Goal: Information Seeking & Learning: Check status

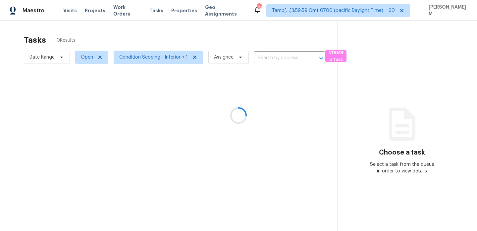
click at [120, 10] on div at bounding box center [238, 115] width 477 height 231
click at [120, 9] on div at bounding box center [238, 115] width 477 height 231
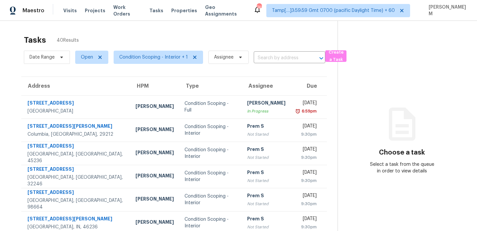
click at [120, 9] on span "Work Orders" at bounding box center [127, 10] width 28 height 13
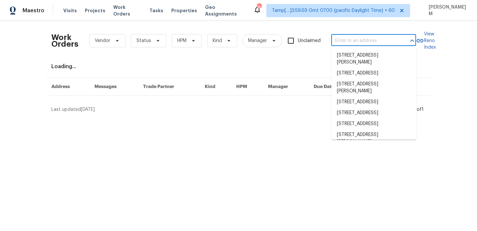
click at [350, 39] on input "text" at bounding box center [364, 41] width 66 height 10
paste input "[STREET_ADDRESS][PERSON_NAME]"
type input "[STREET_ADDRESS][PERSON_NAME]"
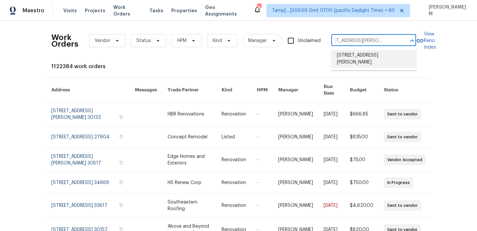
click at [358, 55] on li "[STREET_ADDRESS][PERSON_NAME]" at bounding box center [373, 59] width 85 height 18
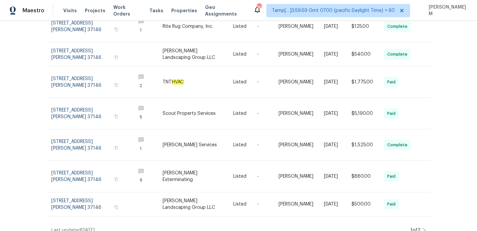
scroll to position [1, 0]
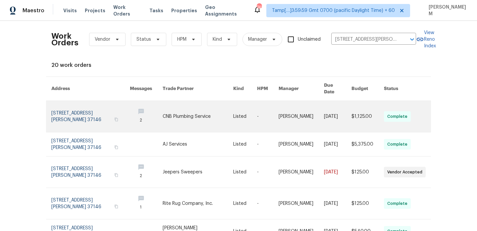
click at [275, 103] on td "[PERSON_NAME]" at bounding box center [295, 116] width 45 height 31
click at [278, 109] on td "[PERSON_NAME]" at bounding box center [295, 116] width 45 height 31
click at [248, 109] on link at bounding box center [245, 116] width 24 height 31
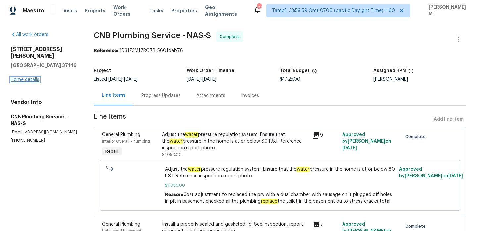
click at [29, 77] on link "Home details" at bounding box center [25, 79] width 29 height 5
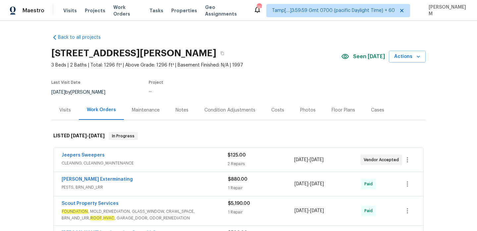
scroll to position [36, 0]
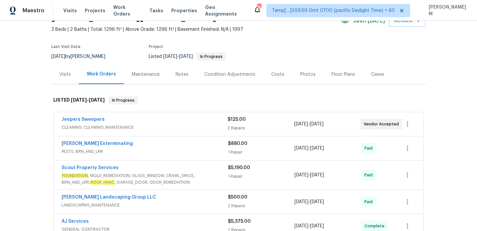
click at [185, 119] on div "Jeepers Sweepers" at bounding box center [145, 120] width 166 height 8
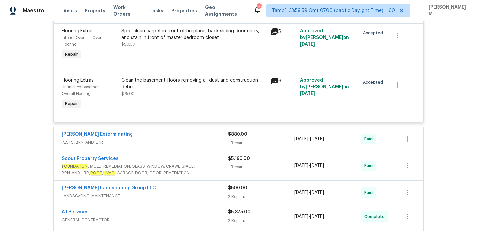
scroll to position [172, 0]
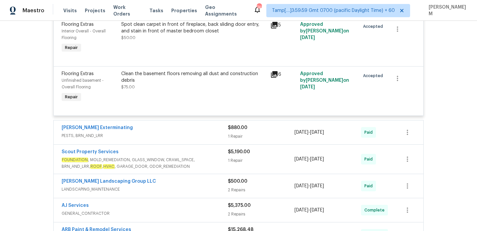
click at [184, 136] on span "PESTS, BRN_AND_LRR" at bounding box center [145, 135] width 166 height 7
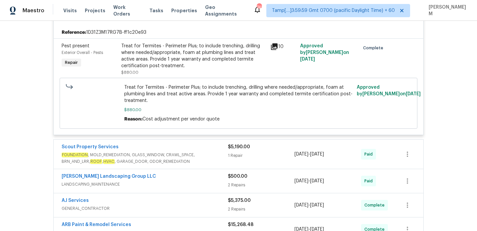
scroll to position [298, 0]
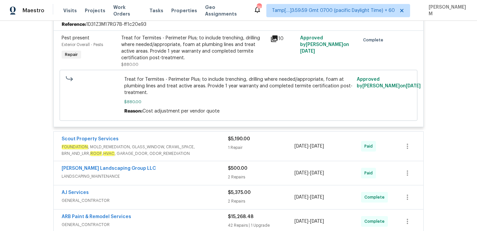
click at [191, 147] on span "FOUNDATION , MOLD_REMEDIATION, GLASS_WINDOW, CRAWL_SPACE, BRN_AND_LRR, ROOF , H…" at bounding box center [145, 150] width 166 height 13
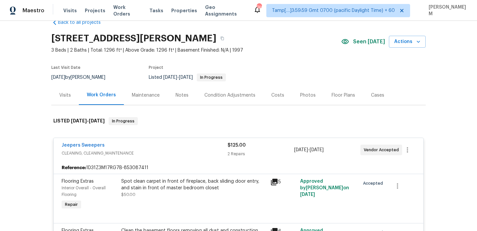
scroll to position [0, 0]
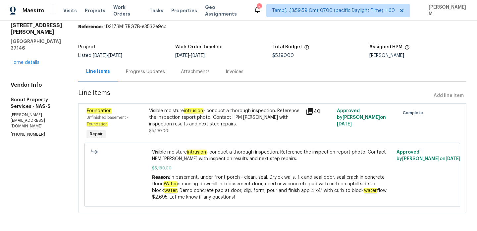
scroll to position [25, 0]
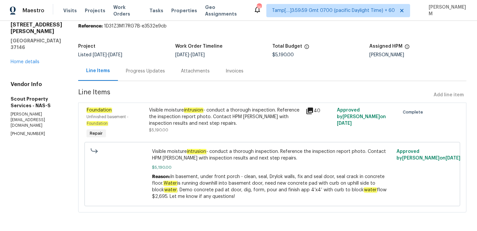
click at [144, 66] on div "Progress Updates" at bounding box center [145, 71] width 55 height 20
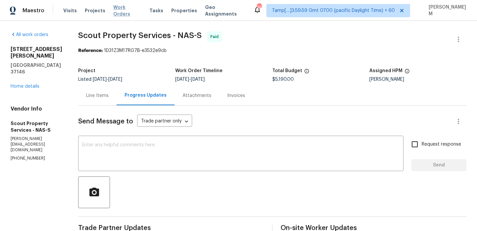
click at [124, 10] on span "Work Orders" at bounding box center [127, 10] width 28 height 13
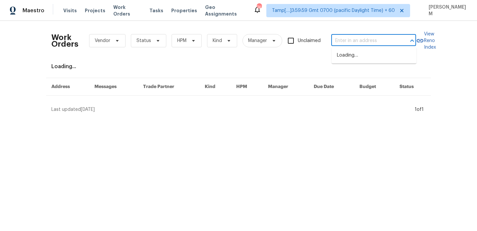
click at [348, 44] on input "text" at bounding box center [364, 41] width 66 height 10
paste input "[STREET_ADDRESS]"
type input "[STREET_ADDRESS]"
click at [361, 57] on li "[STREET_ADDRESS]" at bounding box center [373, 55] width 85 height 11
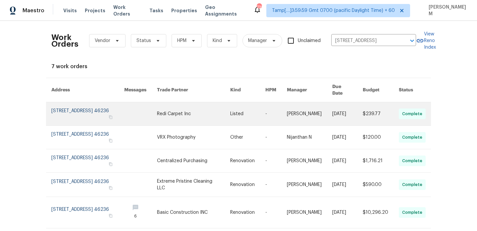
click at [280, 107] on link at bounding box center [276, 113] width 22 height 23
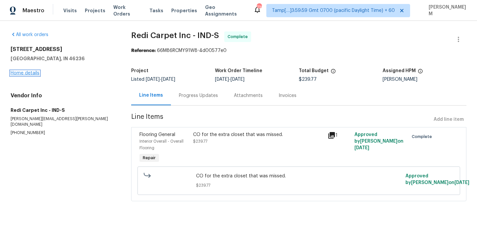
click at [35, 75] on link "Home details" at bounding box center [25, 73] width 29 height 5
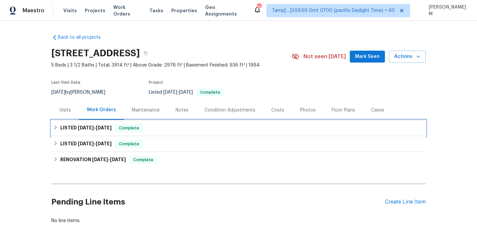
click at [205, 126] on div "LISTED 9/24/25 - 9/25/25 Complete" at bounding box center [238, 128] width 370 height 8
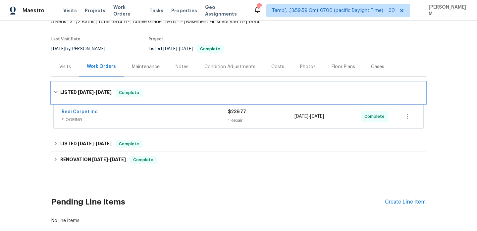
scroll to position [52, 0]
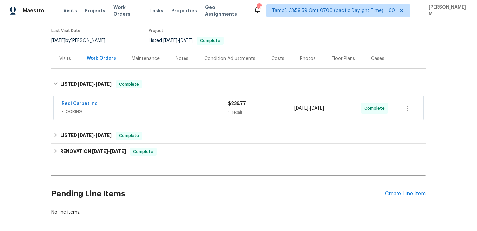
click at [192, 106] on div "Redi Carpet Inc" at bounding box center [145, 104] width 166 height 8
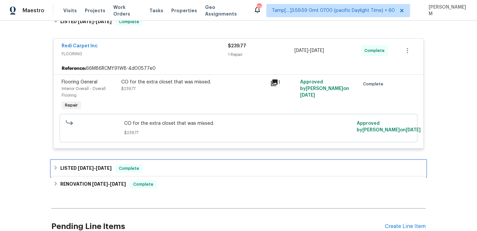
click at [192, 166] on div "LISTED 9/17/25 - 9/18/25 Complete" at bounding box center [238, 169] width 370 height 8
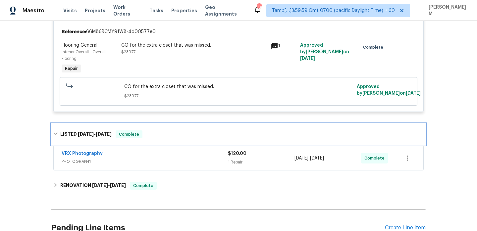
scroll to position [165, 0]
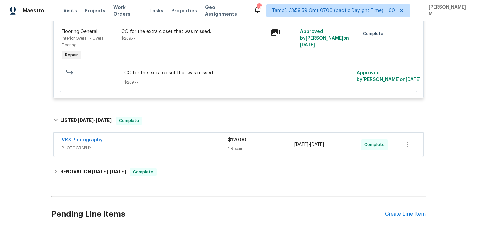
click at [185, 150] on span "PHOTOGRAPHY" at bounding box center [145, 148] width 166 height 7
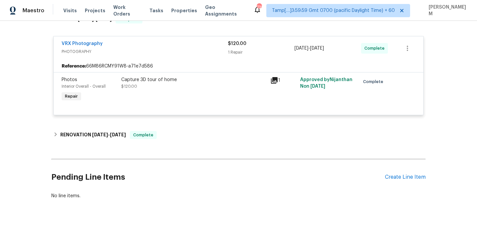
scroll to position [279, 0]
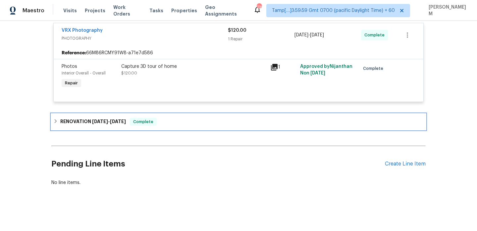
click at [173, 122] on div "RENOVATION 8/28/25 - 9/15/25 Complete" at bounding box center [238, 122] width 370 height 8
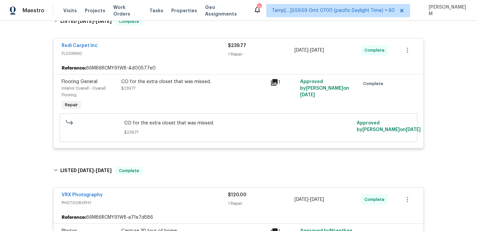
scroll to position [103, 0]
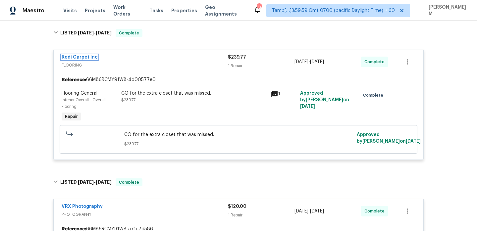
click at [92, 56] on link "Redi Carpet Inc" at bounding box center [80, 57] width 36 height 5
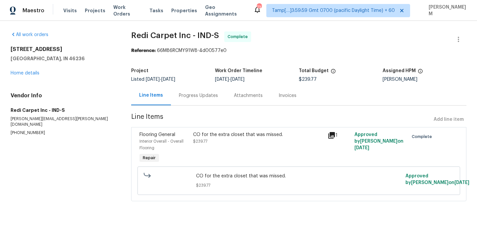
click at [333, 135] on icon at bounding box center [331, 135] width 8 height 8
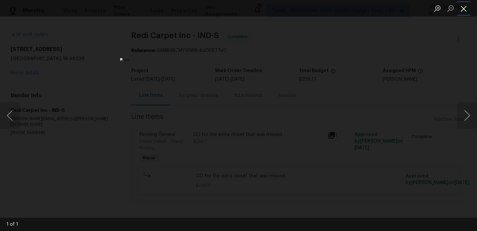
click at [465, 11] on button "Close lightbox" at bounding box center [463, 9] width 13 height 12
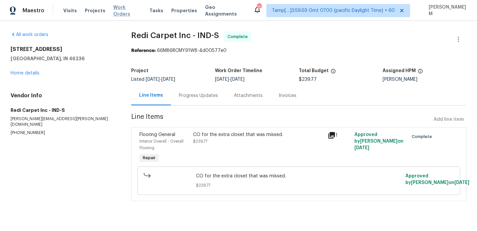
click at [133, 11] on span "Work Orders" at bounding box center [127, 10] width 28 height 13
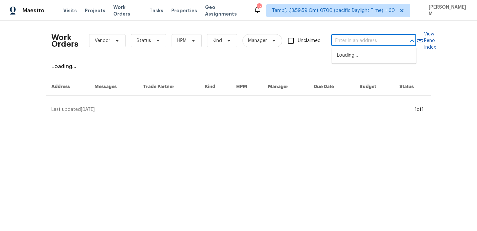
click at [364, 39] on input "text" at bounding box center [364, 41] width 66 height 10
paste input "2620 Taigans Ct Nashville, TN 37218"
type input "2620 Taigans Ct Nashville, TN 37218"
click at [365, 57] on li "2620 Taigans Ct, Nashville, TN 37218" at bounding box center [373, 55] width 85 height 11
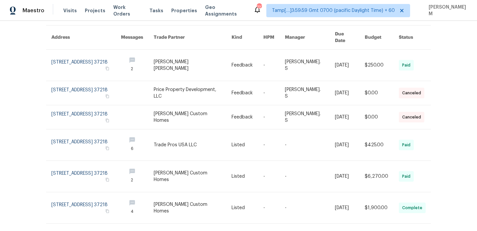
scroll to position [0, 0]
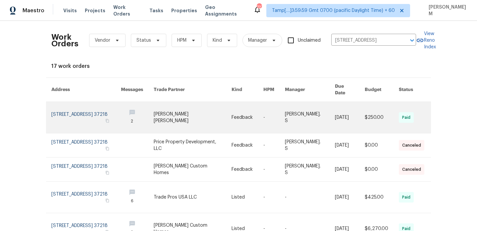
click at [327, 102] on link at bounding box center [310, 117] width 50 height 31
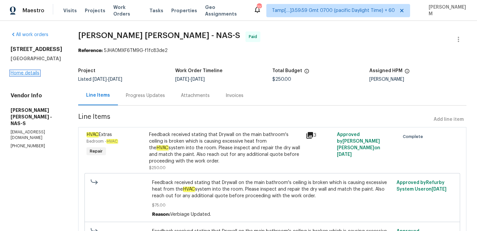
click at [26, 72] on link "Home details" at bounding box center [25, 73] width 29 height 5
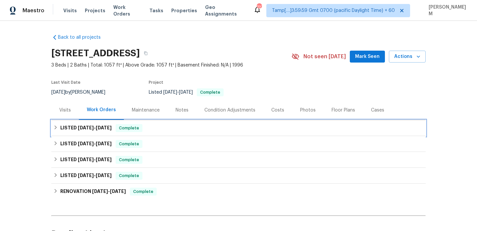
click at [161, 123] on div "LISTED 7/16/25 - 8/16/25 Complete" at bounding box center [238, 128] width 374 height 16
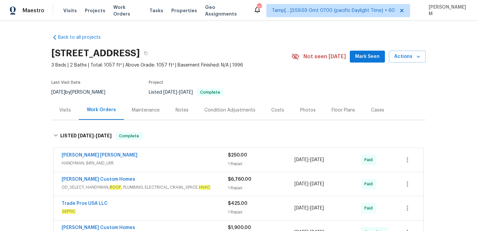
click at [174, 160] on div "Fernando Ruiz Hernandez" at bounding box center [145, 156] width 166 height 8
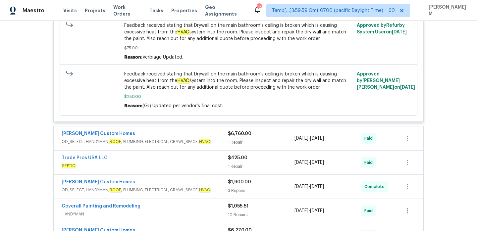
scroll to position [222, 0]
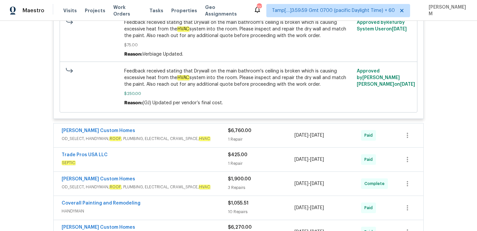
click at [182, 136] on span "OD_SELECT, HANDYMAN, ROOF , PLUMBING, ELECTRICAL, CRAWL_SPACE, HVAC" at bounding box center [145, 138] width 166 height 7
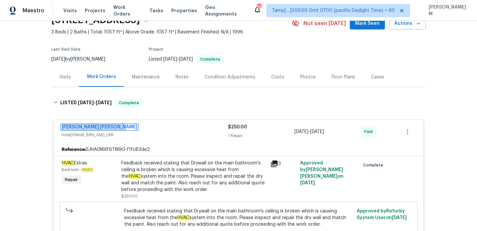
scroll to position [0, 0]
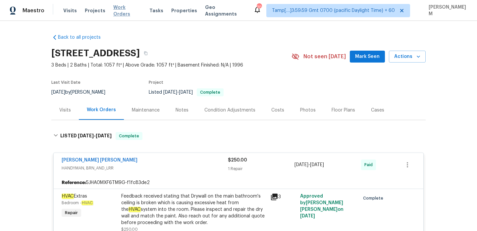
click at [117, 10] on span "Work Orders" at bounding box center [127, 10] width 28 height 13
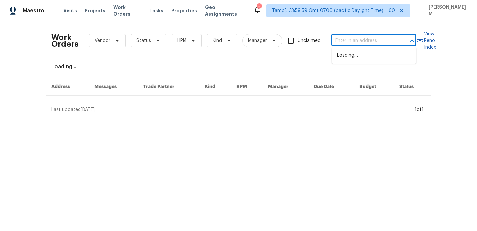
click at [334, 37] on input "text" at bounding box center [364, 41] width 66 height 10
paste input "1005 Winter Side Ln Atlanta, GA 30349"
type input "1005 Winter Side Ln Atlanta, GA 30349"
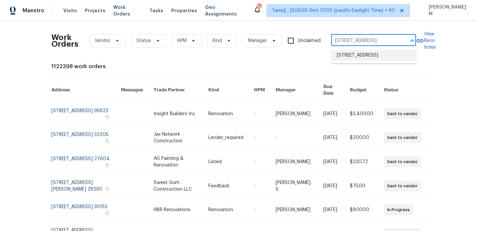
click at [368, 57] on li "1005 Winter Side Ln, Atlanta, GA 30349" at bounding box center [373, 55] width 85 height 11
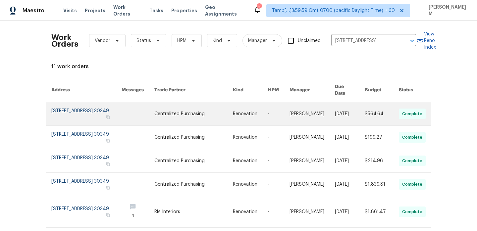
click at [266, 112] on link at bounding box center [250, 113] width 35 height 23
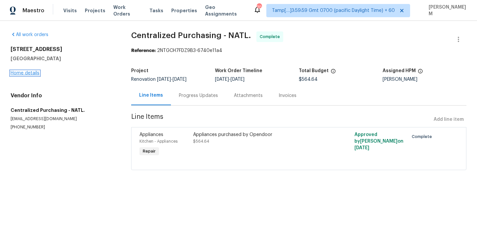
click at [27, 74] on link "Home details" at bounding box center [25, 73] width 29 height 5
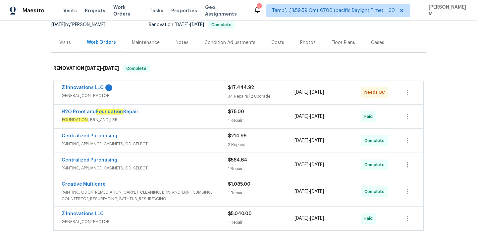
scroll to position [52, 0]
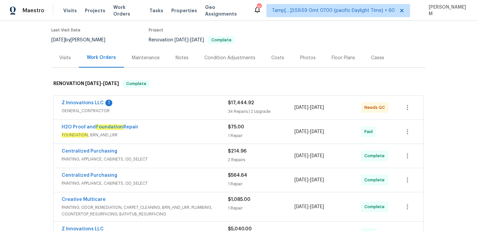
click at [153, 103] on div "Z Innovations LLC 1" at bounding box center [145, 104] width 166 height 8
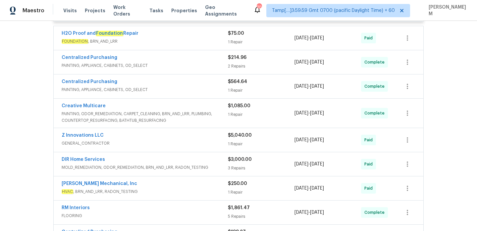
scroll to position [3058, 0]
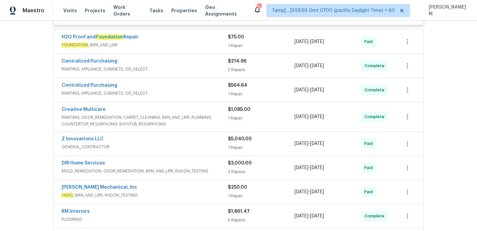
click at [187, 53] on div "H2O Proof and Foundation Repair FOUNDATION , BRN_AND_LRR $75.00 1 Repair 8/20/2…" at bounding box center [239, 42] width 370 height 24
click at [185, 41] on div "H2O Proof and Foundation Repair" at bounding box center [145, 38] width 166 height 8
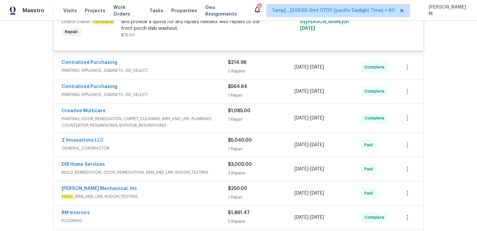
scroll to position [3116, 0]
click at [195, 68] on div "Centralized Purchasing" at bounding box center [145, 64] width 166 height 8
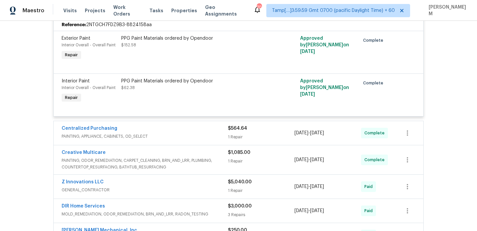
scroll to position [3205, 0]
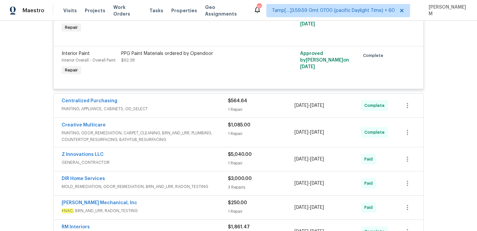
click at [208, 106] on div "Centralized Purchasing" at bounding box center [145, 102] width 166 height 8
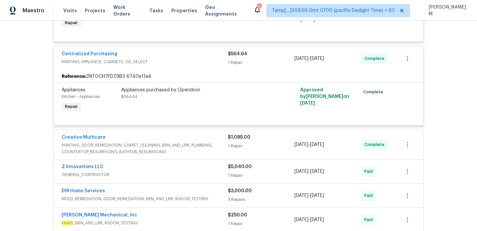
click at [202, 149] on span "PAINTING, ODOR_REMEDIATION, CARPET_CLEANING, BRN_AND_LRR, PLUMBING, COUNTERTOP_…" at bounding box center [145, 148] width 166 height 13
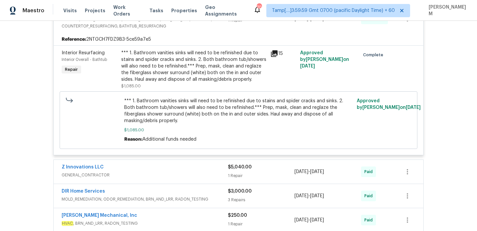
click at [182, 178] on span "GENERAL_CONTRACTOR" at bounding box center [145, 175] width 166 height 7
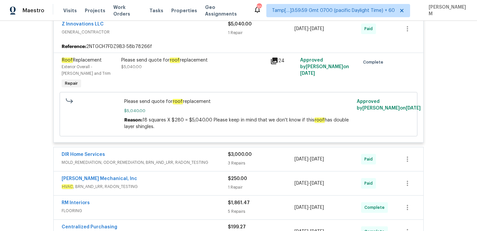
scroll to position [3522, 0]
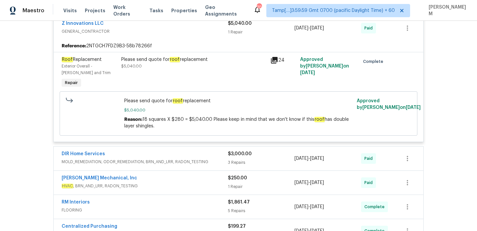
click at [198, 159] on div "DIR Home Services" at bounding box center [145, 155] width 166 height 8
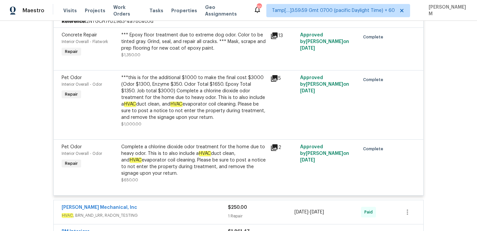
scroll to position [3682, 0]
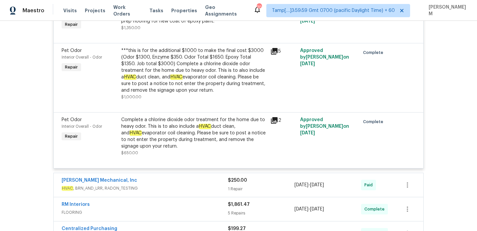
click at [203, 192] on span "HVAC , BRN_AND_LRR, RADON_TESTING" at bounding box center [145, 188] width 166 height 7
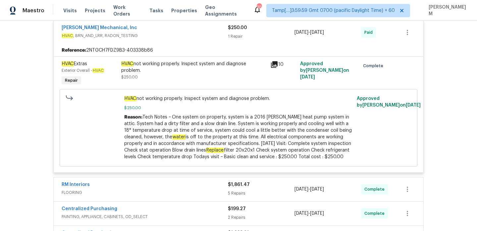
scroll to position [3860, 0]
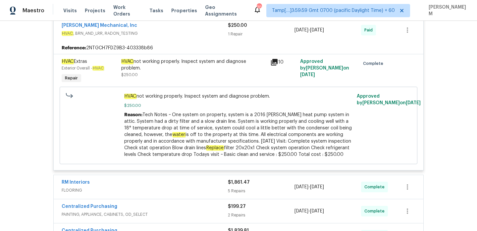
click at [190, 187] on div "RM Interiors" at bounding box center [145, 183] width 166 height 8
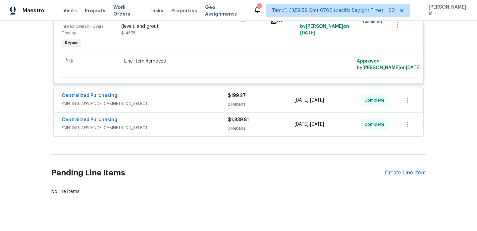
scroll to position [4291, 0]
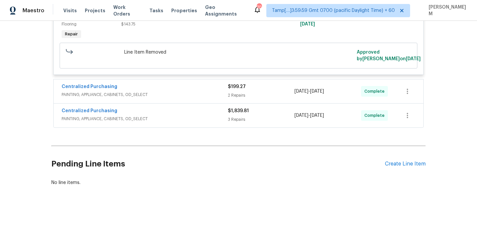
click at [184, 90] on div "Centralized Purchasing" at bounding box center [145, 87] width 166 height 8
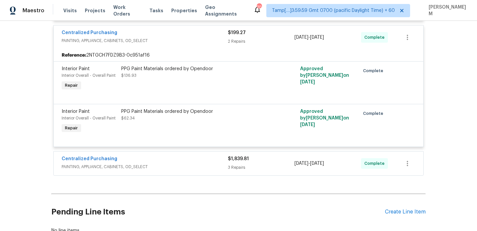
scroll to position [4387, 0]
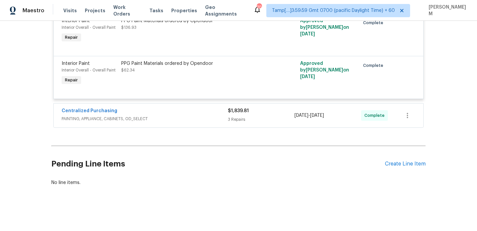
click at [195, 116] on div "Centralized Purchasing" at bounding box center [145, 112] width 166 height 8
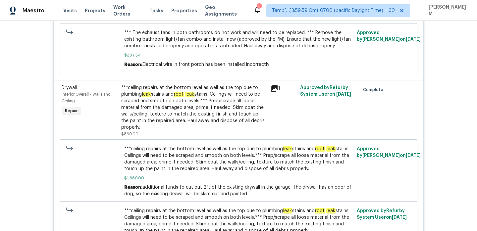
scroll to position [2760, 0]
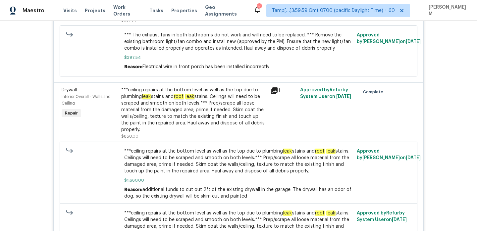
click at [241, 106] on div "***ceiling repairs at the bottom level as well as the top due to plumbing leak …" at bounding box center [193, 110] width 145 height 46
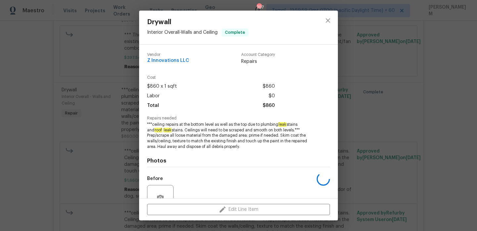
scroll to position [63, 0]
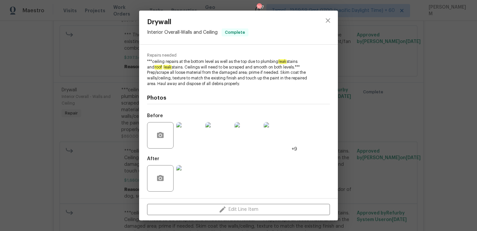
click at [188, 129] on img at bounding box center [189, 135] width 26 height 26
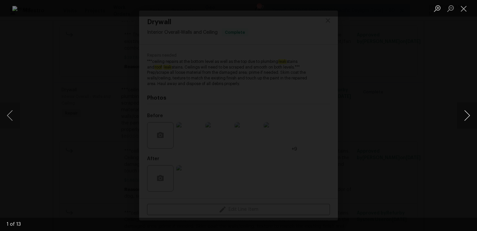
click at [460, 112] on button "Next image" at bounding box center [467, 115] width 20 height 26
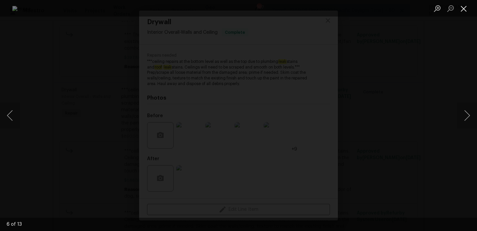
click at [463, 8] on button "Close lightbox" at bounding box center [463, 9] width 13 height 12
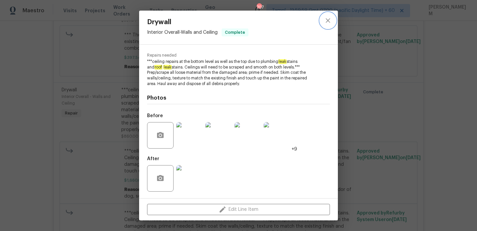
click at [327, 20] on icon "close" at bounding box center [328, 21] width 8 height 8
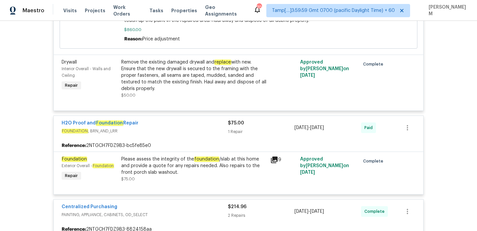
scroll to position [3460, 0]
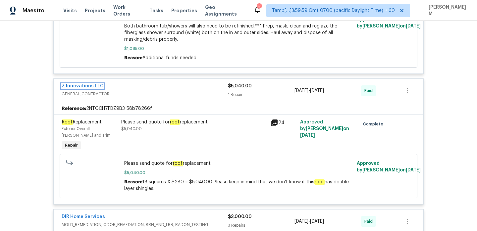
click at [75, 88] on link "Z Innovations LLC" at bounding box center [83, 86] width 42 height 5
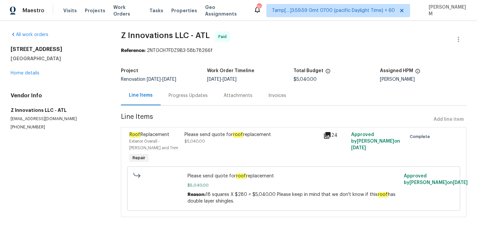
click at [184, 95] on div "Progress Updates" at bounding box center [188, 95] width 39 height 7
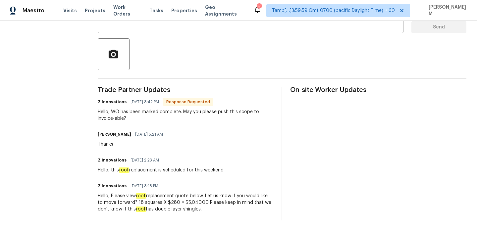
scroll to position [51, 0]
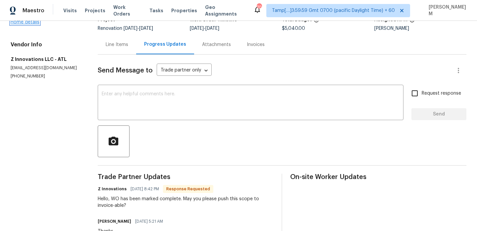
click at [26, 21] on link "Home details" at bounding box center [25, 22] width 29 height 5
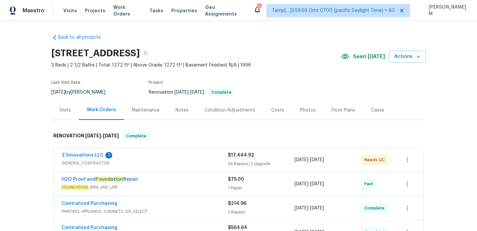
click at [171, 158] on div "Z Innovations LLC 1" at bounding box center [145, 156] width 166 height 8
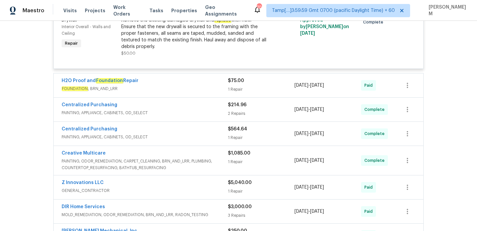
scroll to position [3013, 0]
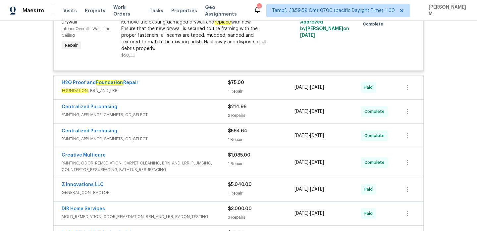
click at [171, 90] on span "FOUNDATION , BRN_AND_LRR" at bounding box center [145, 90] width 166 height 7
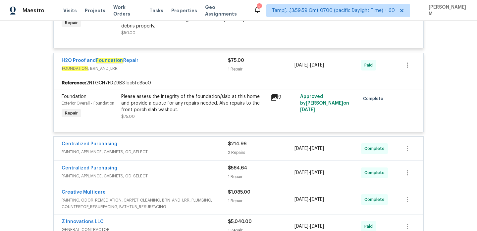
scroll to position [3057, 0]
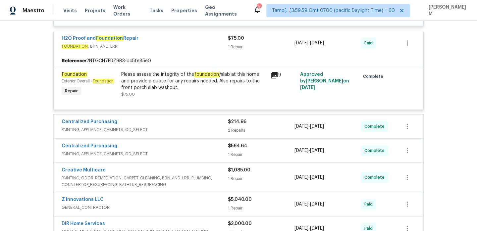
click at [195, 123] on div "Centralized Purchasing" at bounding box center [145, 123] width 166 height 8
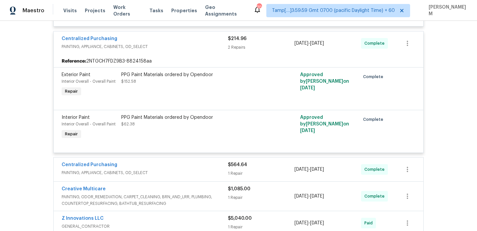
scroll to position [3143, 0]
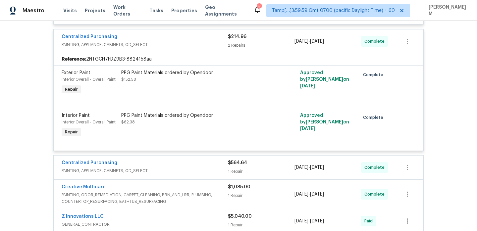
click at [202, 174] on span "PAINTING, APPLIANCE, CABINETS, OD_SELECT" at bounding box center [145, 171] width 166 height 7
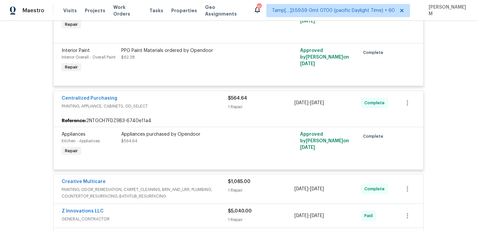
scroll to position [3256, 0]
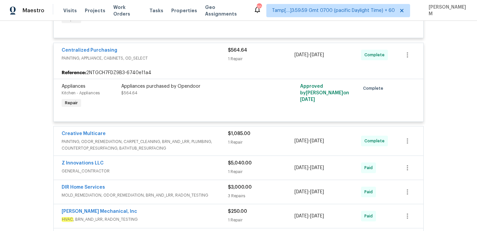
click at [200, 143] on span "PAINTING, ODOR_REMEDIATION, CARPET_CLEANING, BRN_AND_LRR, PLUMBING, COUNTERTOP_…" at bounding box center [145, 144] width 166 height 13
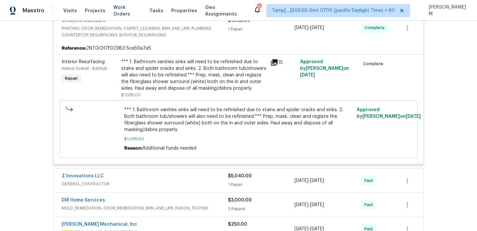
scroll to position [3386, 0]
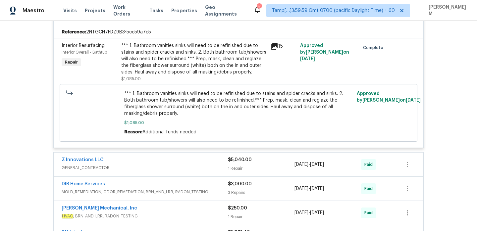
click at [207, 168] on span "GENERAL_CONTRACTOR" at bounding box center [145, 168] width 166 height 7
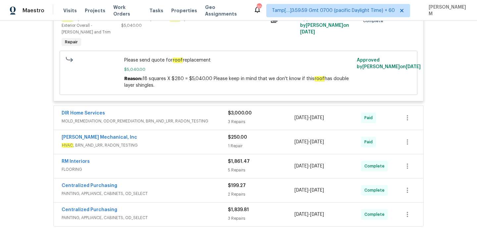
scroll to position [3573, 0]
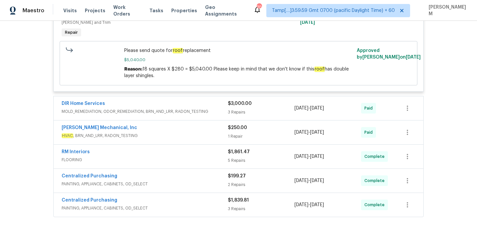
click at [202, 113] on span "MOLD_REMEDIATION, ODOR_REMEDIATION, BRN_AND_LRR, RADON_TESTING" at bounding box center [145, 111] width 166 height 7
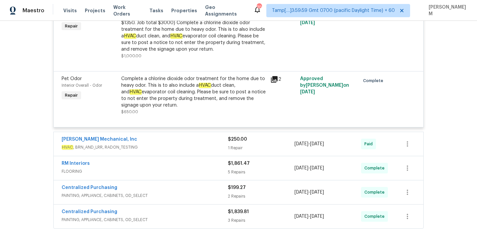
scroll to position [3749, 0]
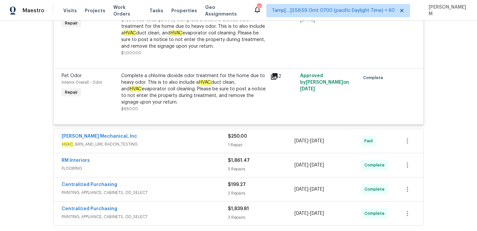
click at [193, 139] on div "JH Martin Mechanical, Inc" at bounding box center [145, 137] width 166 height 8
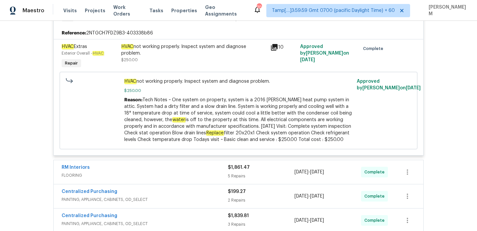
scroll to position [3887, 0]
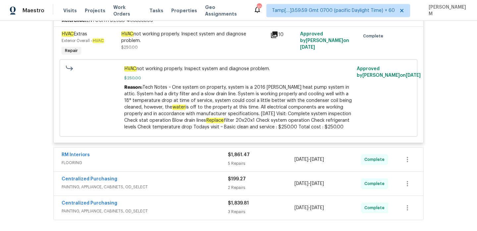
click at [190, 160] on div "RM Interiors" at bounding box center [145, 156] width 166 height 8
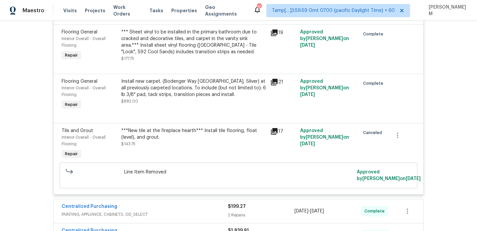
scroll to position [4291, 0]
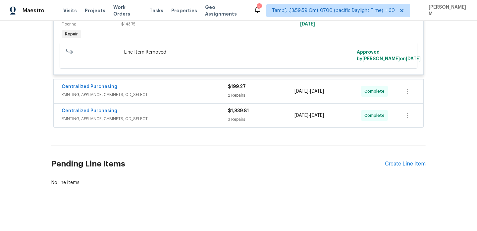
click at [203, 91] on span "PAINTING, APPLIANCE, CABINETS, OD_SELECT" at bounding box center [145, 94] width 166 height 7
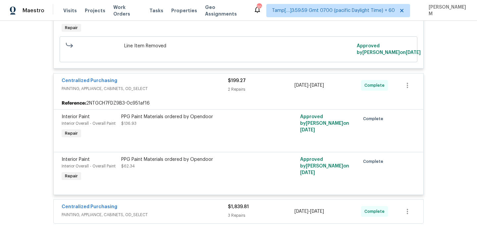
scroll to position [4335, 0]
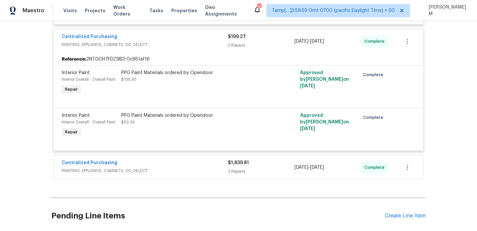
click at [210, 174] on span "PAINTING, APPLIANCE, CABINETS, OD_SELECT" at bounding box center [145, 171] width 166 height 7
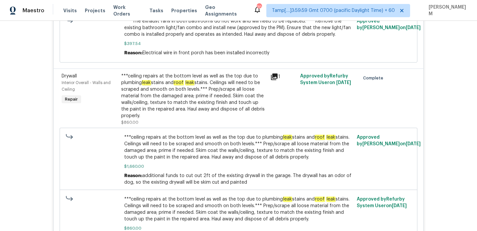
scroll to position [2778, 0]
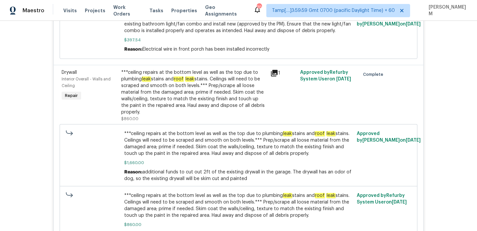
click at [157, 134] on span "***ceiling repairs at the bottom level as well as the top due to plumbing leak …" at bounding box center [238, 143] width 229 height 26
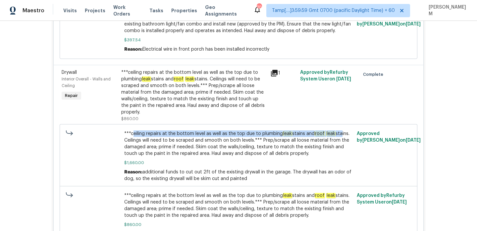
drag, startPoint x: 131, startPoint y: 137, endPoint x: 340, endPoint y: 135, distance: 208.6
click at [340, 135] on span "***ceiling repairs at the bottom level as well as the top due to plumbing leak …" at bounding box center [238, 143] width 229 height 26
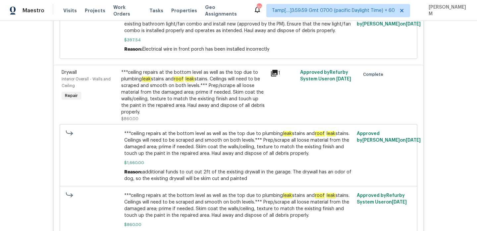
click at [347, 137] on span "***ceiling repairs at the bottom level as well as the top due to plumbing leak …" at bounding box center [238, 143] width 229 height 26
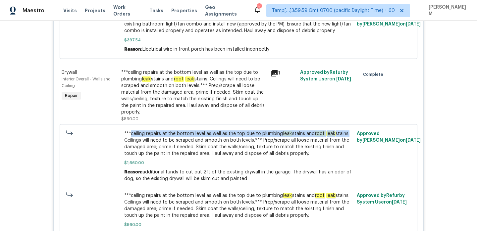
drag, startPoint x: 347, startPoint y: 137, endPoint x: 130, endPoint y: 136, distance: 216.2
click at [130, 136] on span "***ceiling repairs at the bottom level as well as the top due to plumbing leak …" at bounding box center [238, 143] width 229 height 26
copy span "ceiling repairs at the bottom level as well as the top due to plumbing leak sta…"
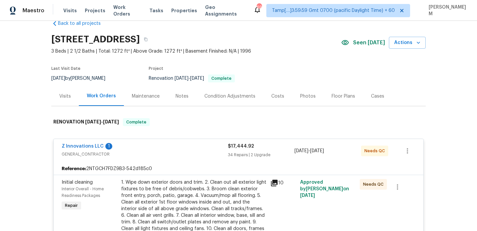
scroll to position [0, 0]
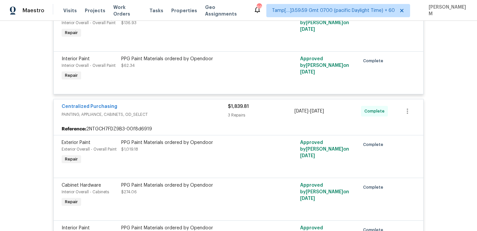
click at [209, 111] on div "Centralized Purchasing" at bounding box center [145, 107] width 166 height 8
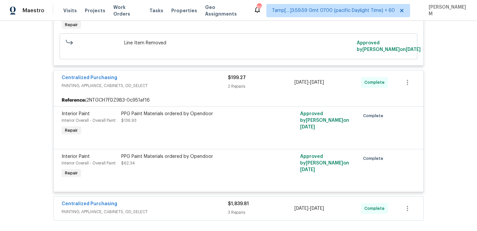
click at [204, 89] on span "PAINTING, APPLIANCE, CABINETS, OD_SELECT" at bounding box center [145, 85] width 166 height 7
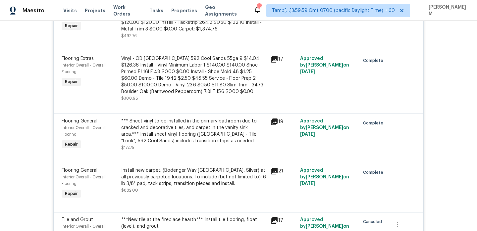
scroll to position [4060, 0]
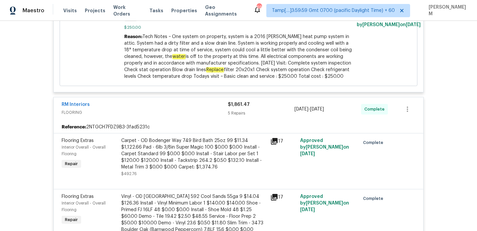
click at [172, 109] on div "RM Interiors" at bounding box center [145, 105] width 166 height 8
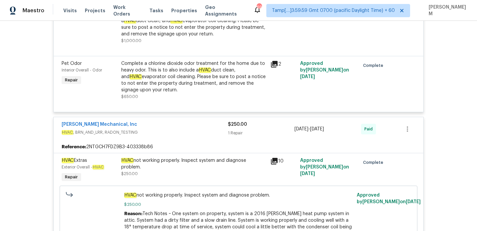
scroll to position [3760, 0]
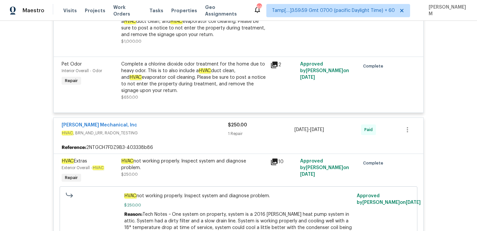
click at [196, 138] on div "JH Martin Mechanical, Inc HVAC , BRN_AND_LRR, RADON_TESTING" at bounding box center [145, 130] width 166 height 16
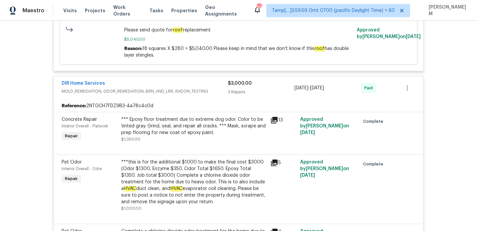
scroll to position [3544, 0]
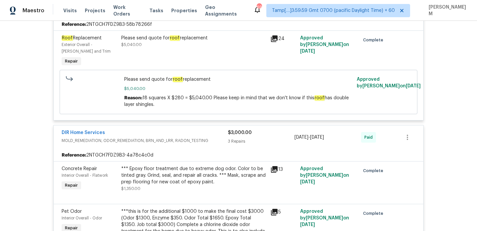
click at [218, 137] on div "DIR Home Services" at bounding box center [145, 133] width 166 height 8
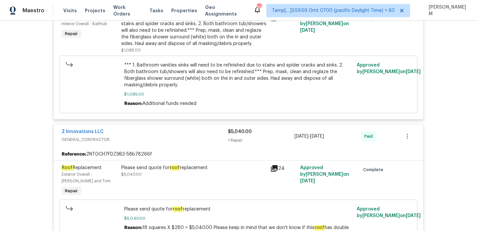
scroll to position [3405, 0]
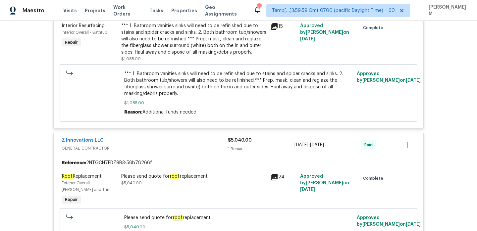
click at [190, 152] on span "GENERAL_CONTRACTOR" at bounding box center [145, 148] width 166 height 7
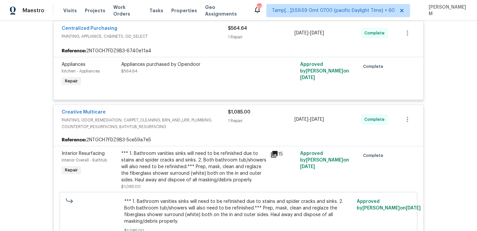
scroll to position [3277, 0]
click at [216, 117] on div "Creative Multicare" at bounding box center [145, 113] width 166 height 8
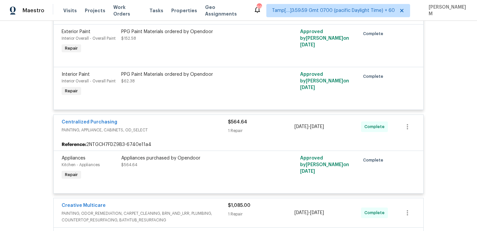
click at [209, 127] on div "Centralized Purchasing" at bounding box center [145, 123] width 166 height 8
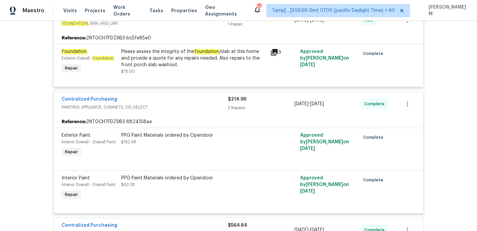
scroll to position [3077, 0]
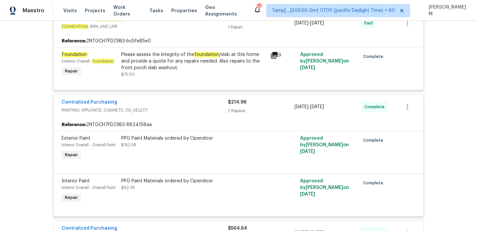
click at [203, 118] on div "Centralized Purchasing PAINTING, APPLIANCE, CABINETS, OD_SELECT $214.96 2 Repai…" at bounding box center [239, 107] width 370 height 24
click at [197, 110] on span "PAINTING, APPLIANCE, CABINETS, OD_SELECT" at bounding box center [145, 110] width 166 height 7
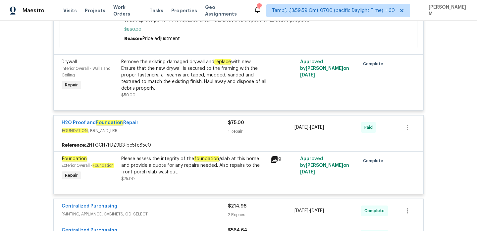
scroll to position [2970, 0]
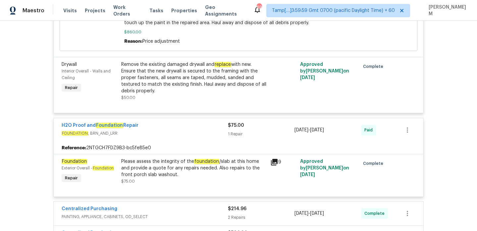
click at [195, 130] on div "H2O Proof and Foundation Repair" at bounding box center [145, 126] width 166 height 8
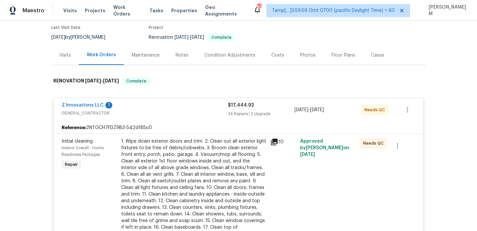
scroll to position [0, 0]
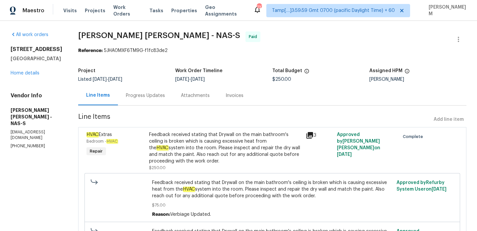
click at [144, 99] on div "Progress Updates" at bounding box center [145, 96] width 55 height 20
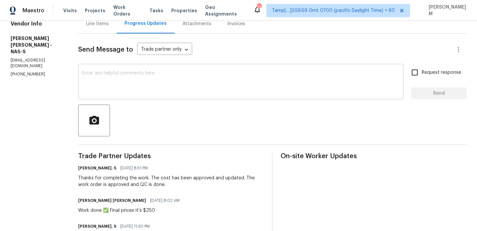
scroll to position [12, 0]
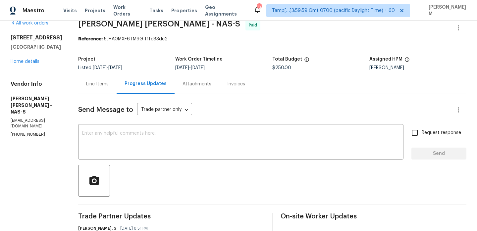
click at [112, 91] on div "Line Items" at bounding box center [97, 84] width 38 height 20
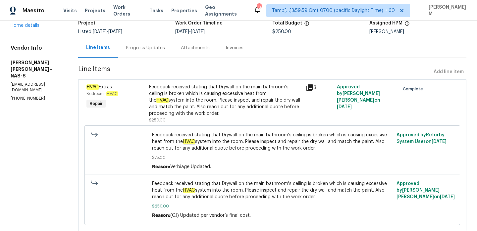
scroll to position [46, 0]
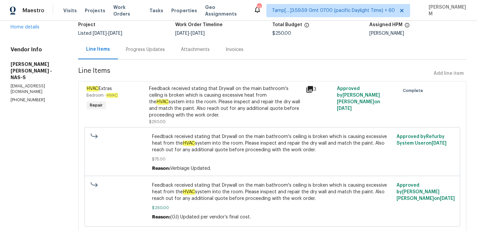
click at [227, 96] on div "Feedback received stating that Drywall on the main bathroom's ceiling is broken…" at bounding box center [225, 101] width 153 height 33
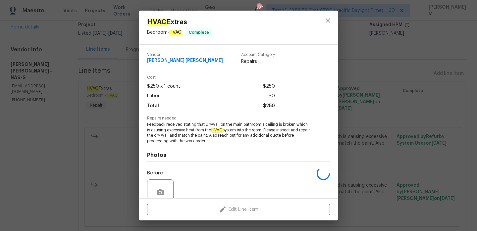
scroll to position [57, 0]
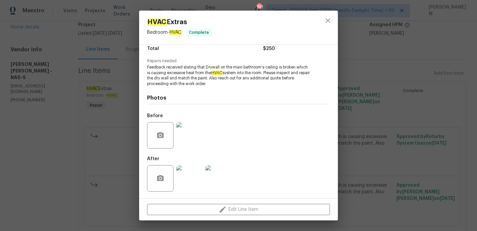
click at [193, 174] on img at bounding box center [189, 178] width 26 height 26
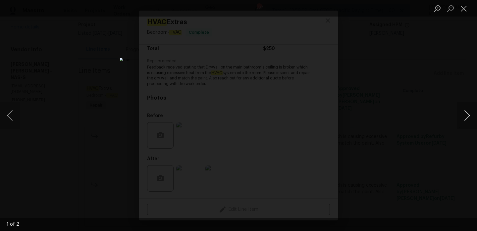
click at [466, 116] on button "Next image" at bounding box center [467, 115] width 20 height 26
click at [461, 3] on button "Close lightbox" at bounding box center [463, 9] width 13 height 12
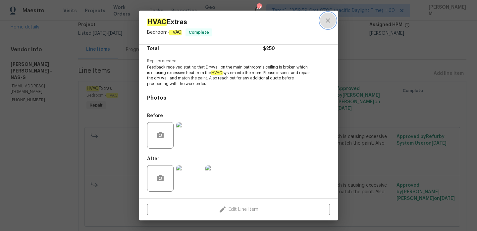
click at [326, 24] on icon "close" at bounding box center [328, 21] width 8 height 8
